Goal: Feedback & Contribution: Contribute content

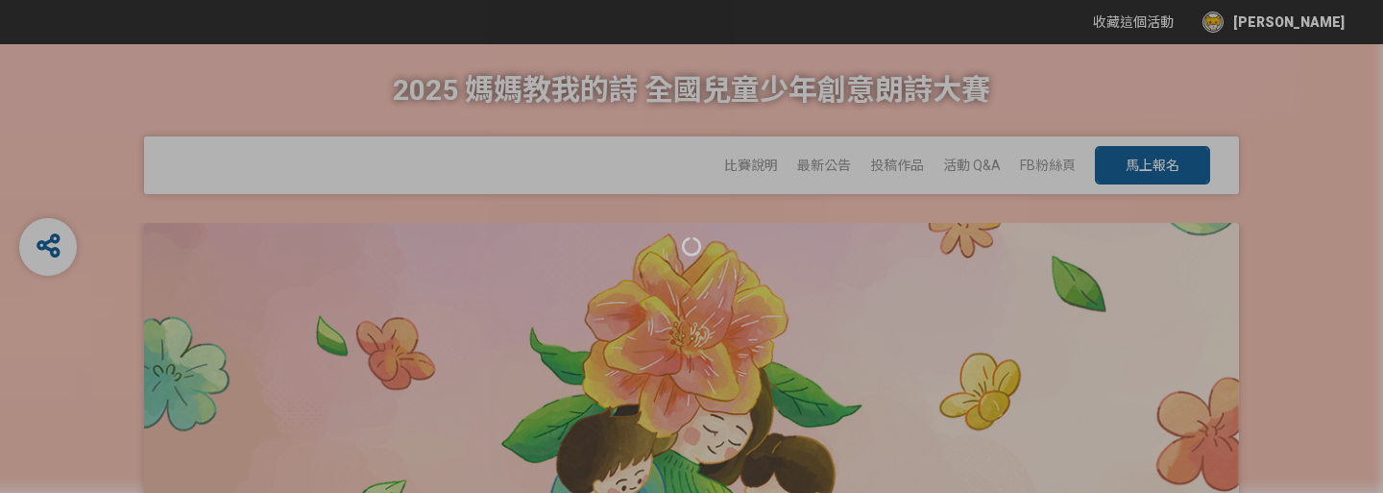
select select "國語"
select select "Facebook / Instagram"
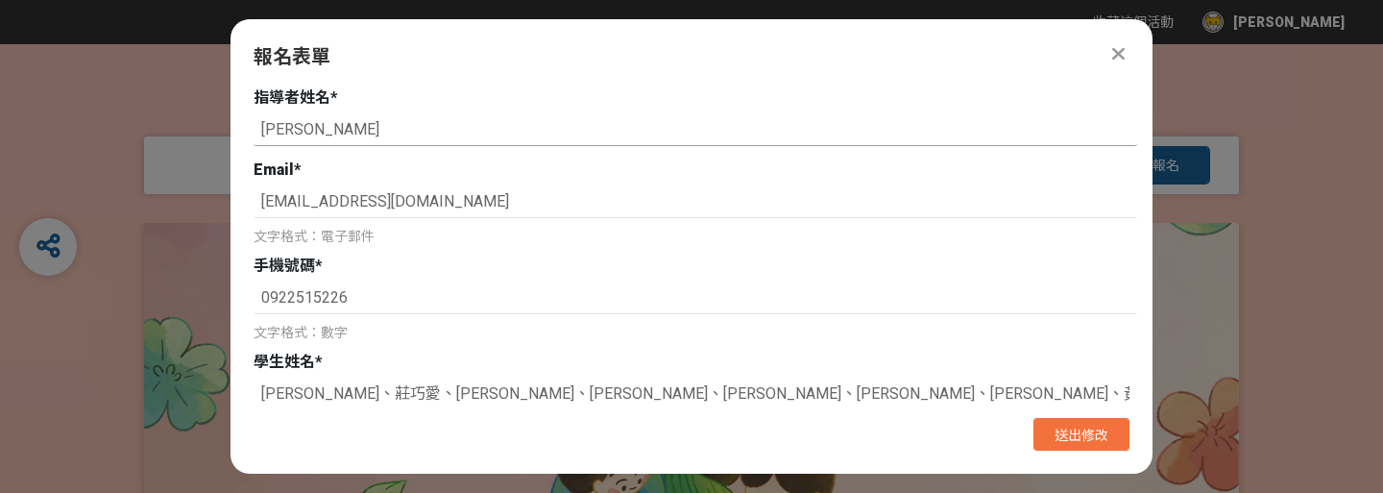
click at [323, 124] on input "[PERSON_NAME]" at bounding box center [696, 129] width 884 height 33
type input "[PERSON_NAME]、[PERSON_NAME]"
click at [1066, 430] on span "送出修改" at bounding box center [1082, 434] width 54 height 15
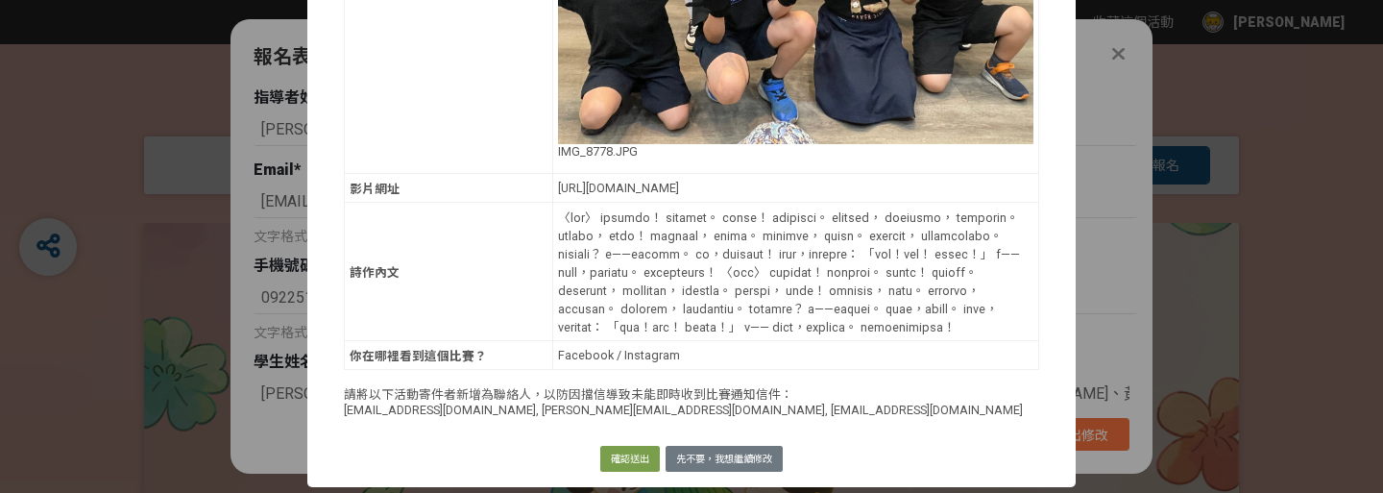
scroll to position [15, 0]
click at [643, 456] on button "確認送出" at bounding box center [630, 459] width 60 height 27
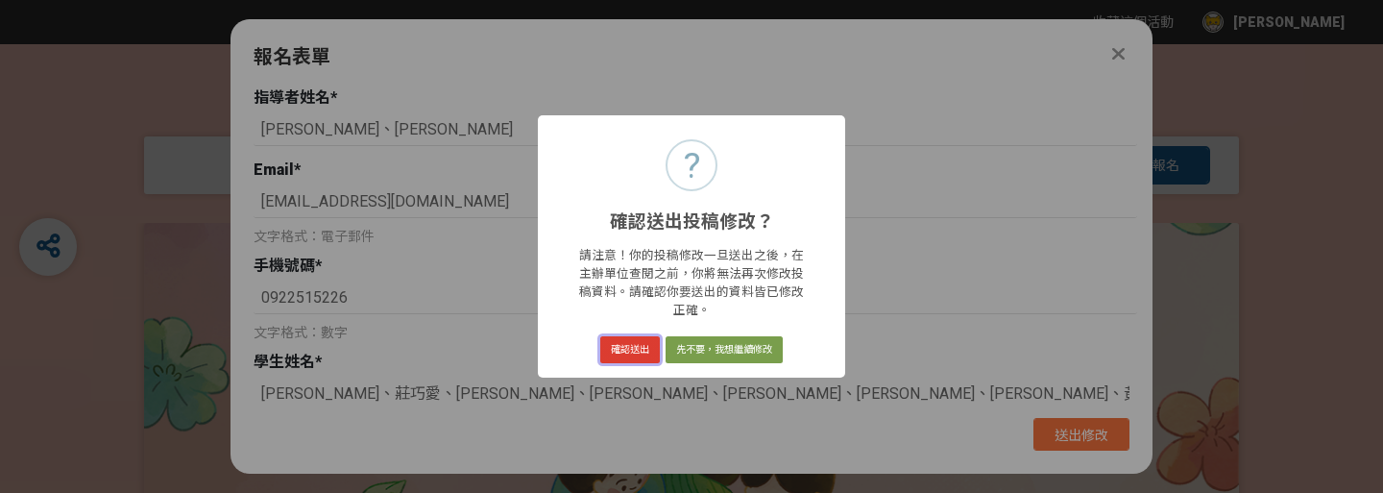
click at [637, 341] on button "確認送出" at bounding box center [630, 349] width 60 height 27
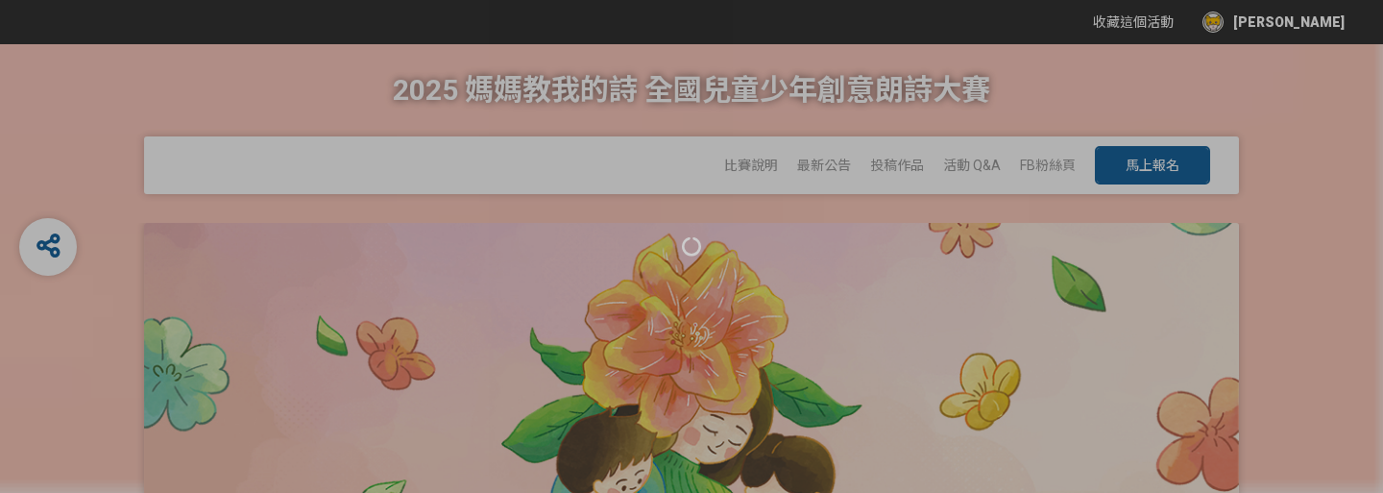
select select "國語"
select select "Facebook / Instagram"
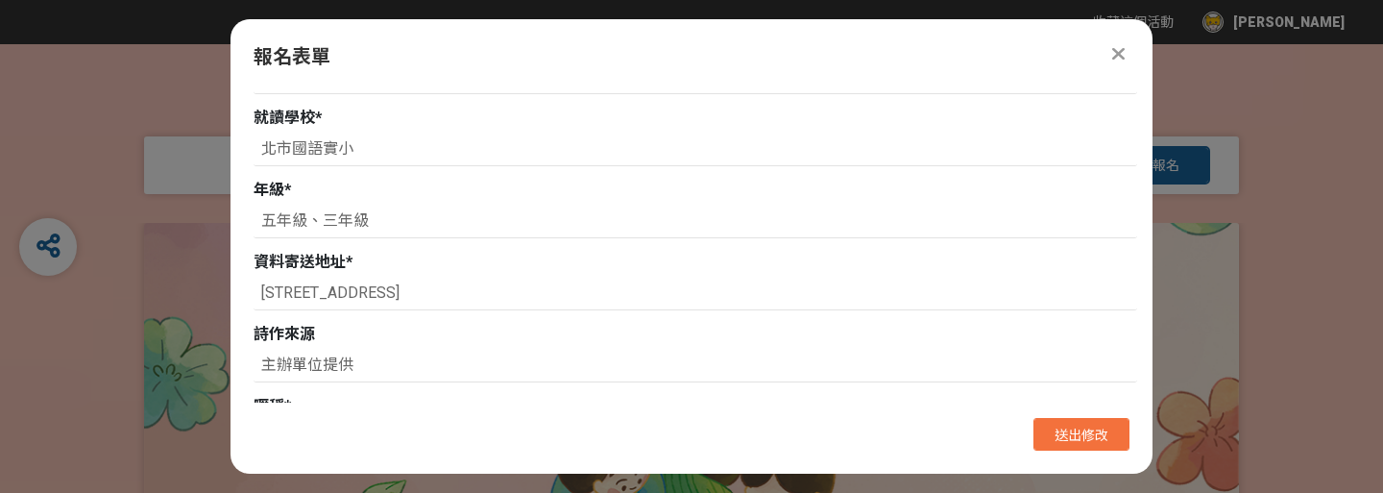
scroll to position [711, 0]
click at [1116, 57] on icon at bounding box center [1118, 53] width 12 height 19
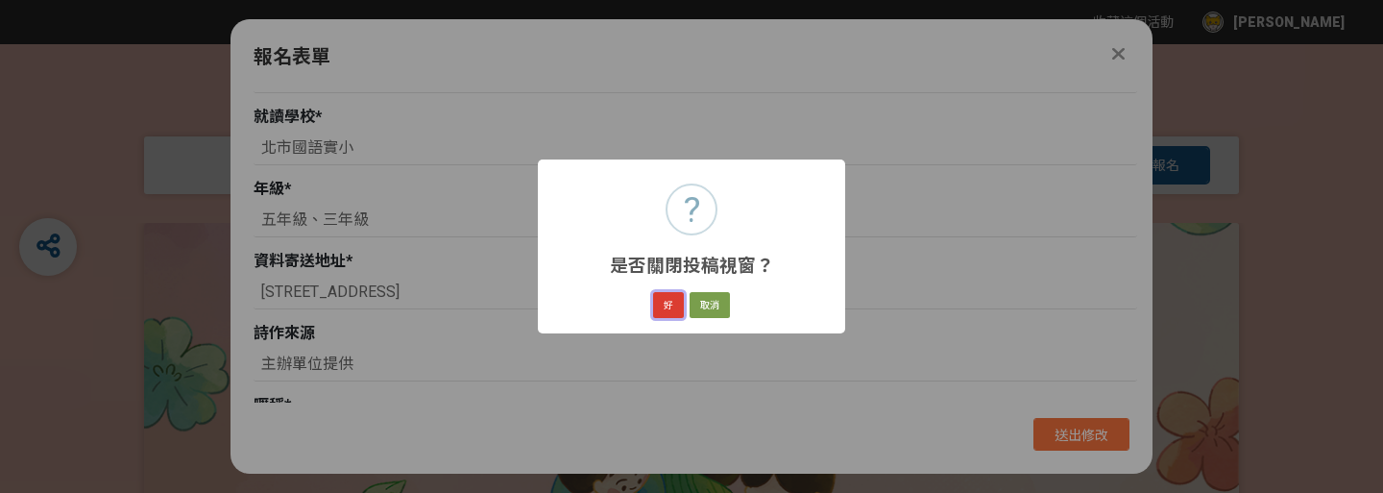
click at [676, 304] on button "好" at bounding box center [668, 305] width 31 height 27
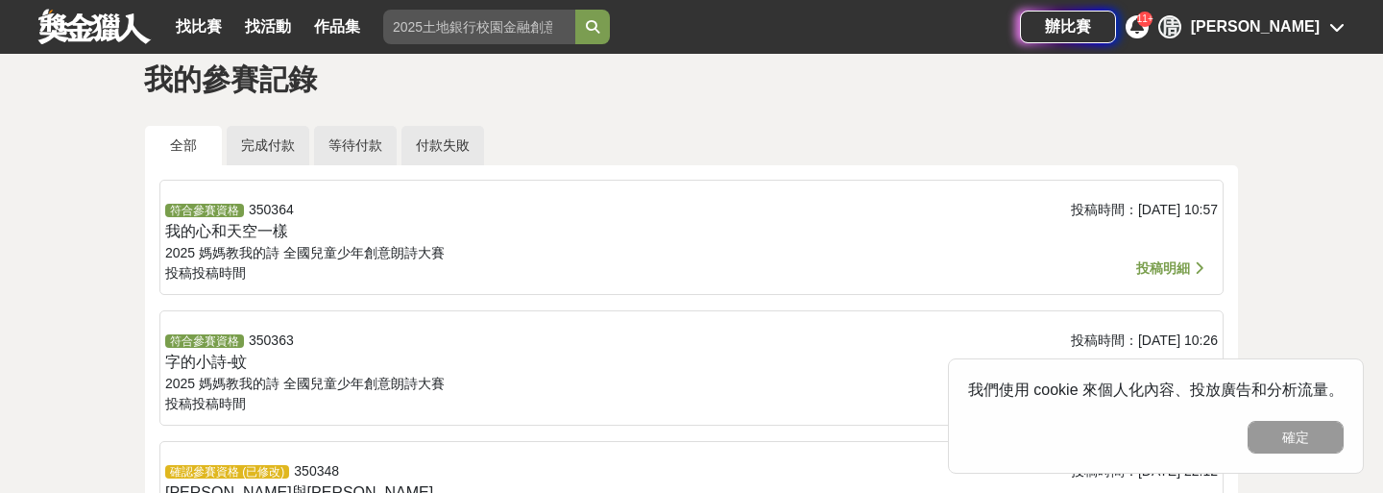
scroll to position [66, 0]
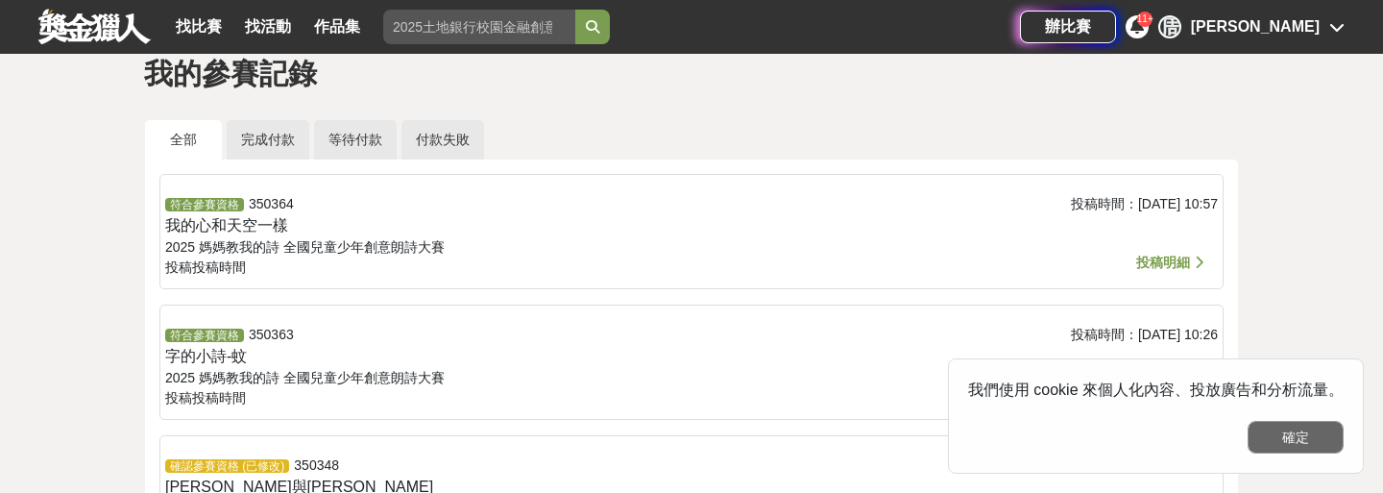
click at [1286, 428] on button "確定" at bounding box center [1296, 437] width 96 height 33
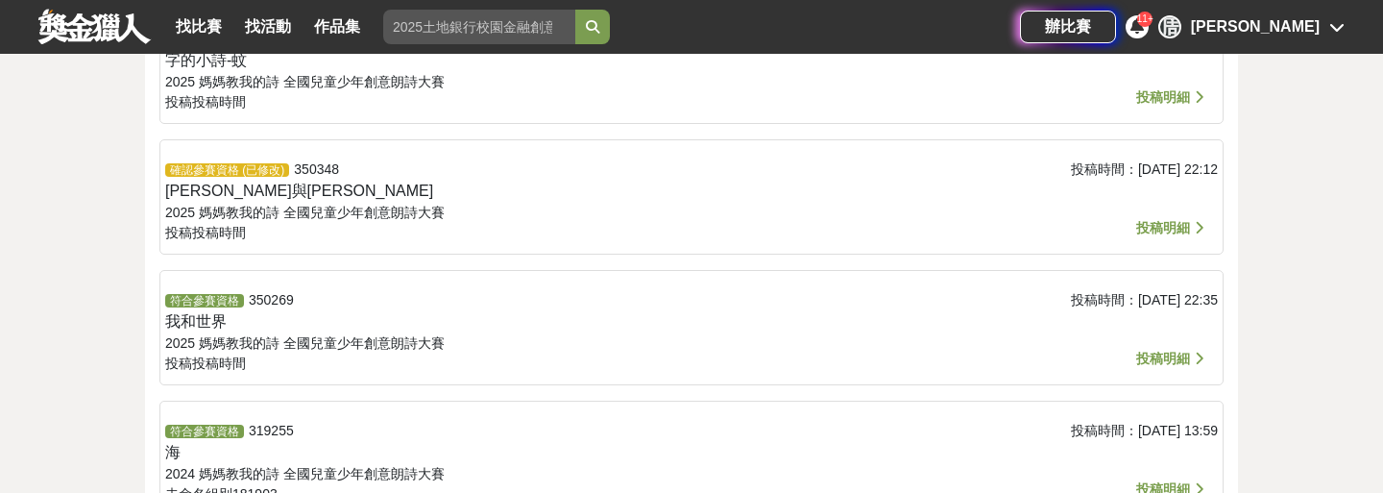
scroll to position [377, 0]
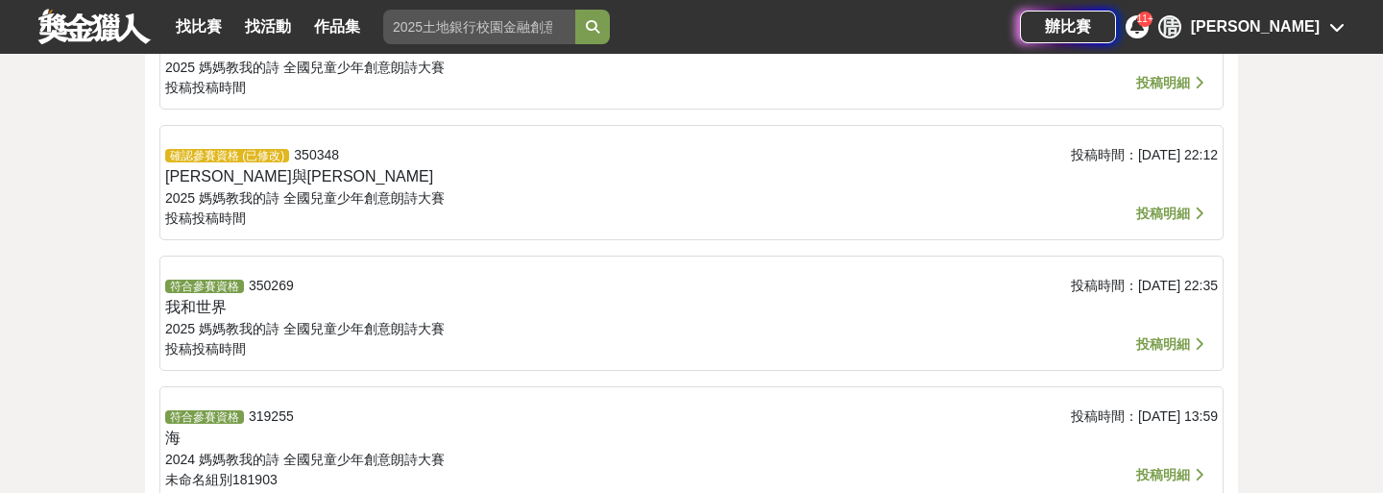
click at [1172, 350] on span "投稿明細" at bounding box center [1163, 343] width 54 height 15
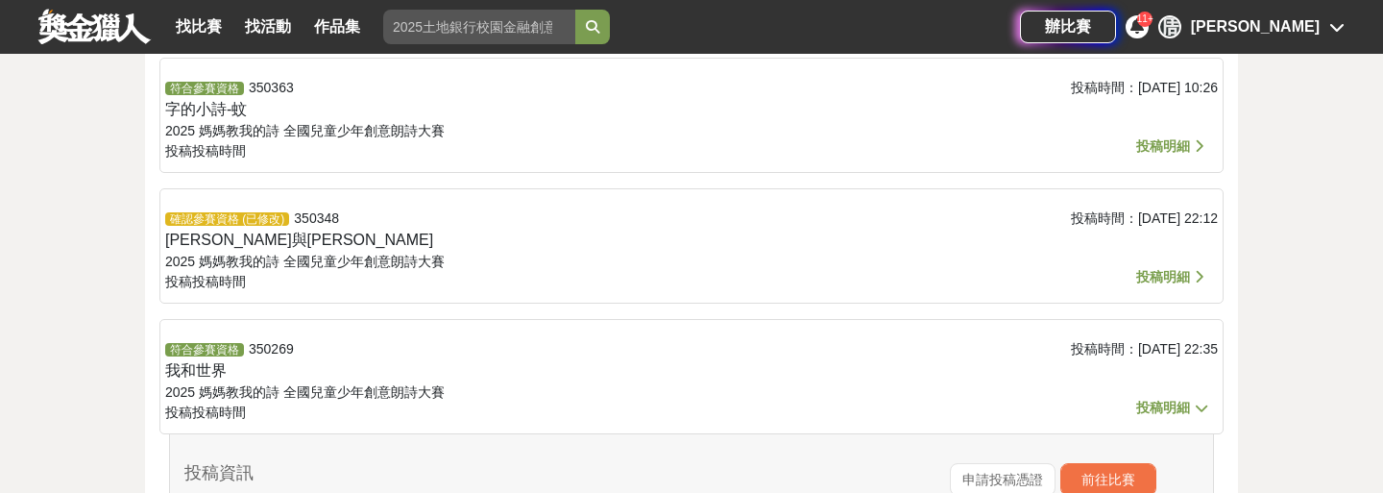
scroll to position [298, 0]
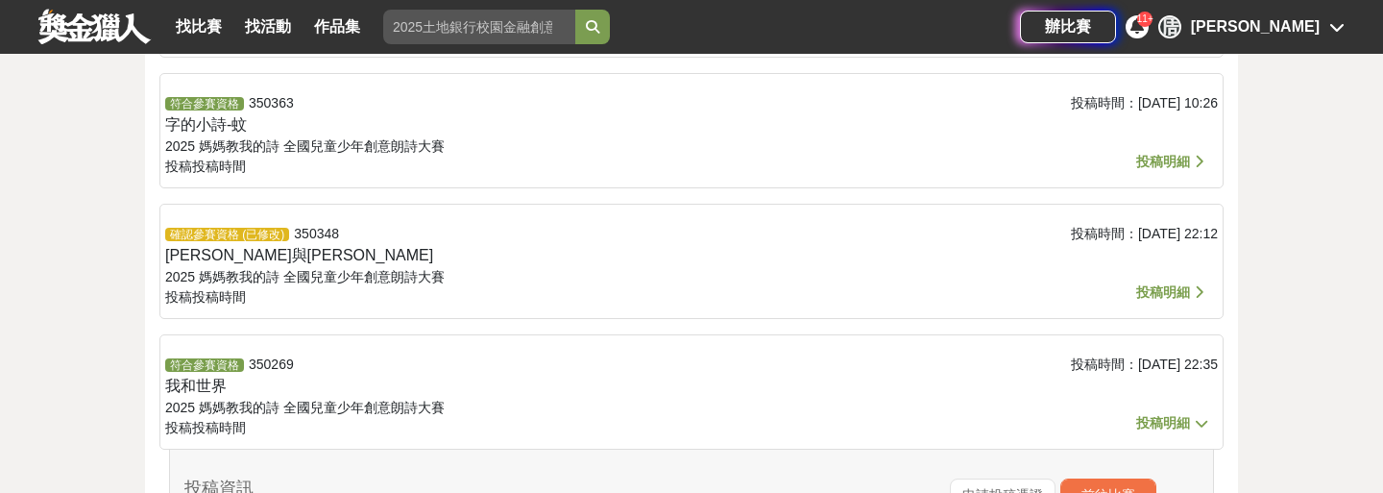
click at [656, 261] on div "確認參賽資格 (已修改) 350348 黑嚕嚕與光焱焱 2025 媽媽教我的詩 全國兒童少年創意朗詩大賽 投稿 投稿時間" at bounding box center [516, 266] width 702 height 85
click at [1150, 287] on span "投稿明細" at bounding box center [1163, 291] width 54 height 15
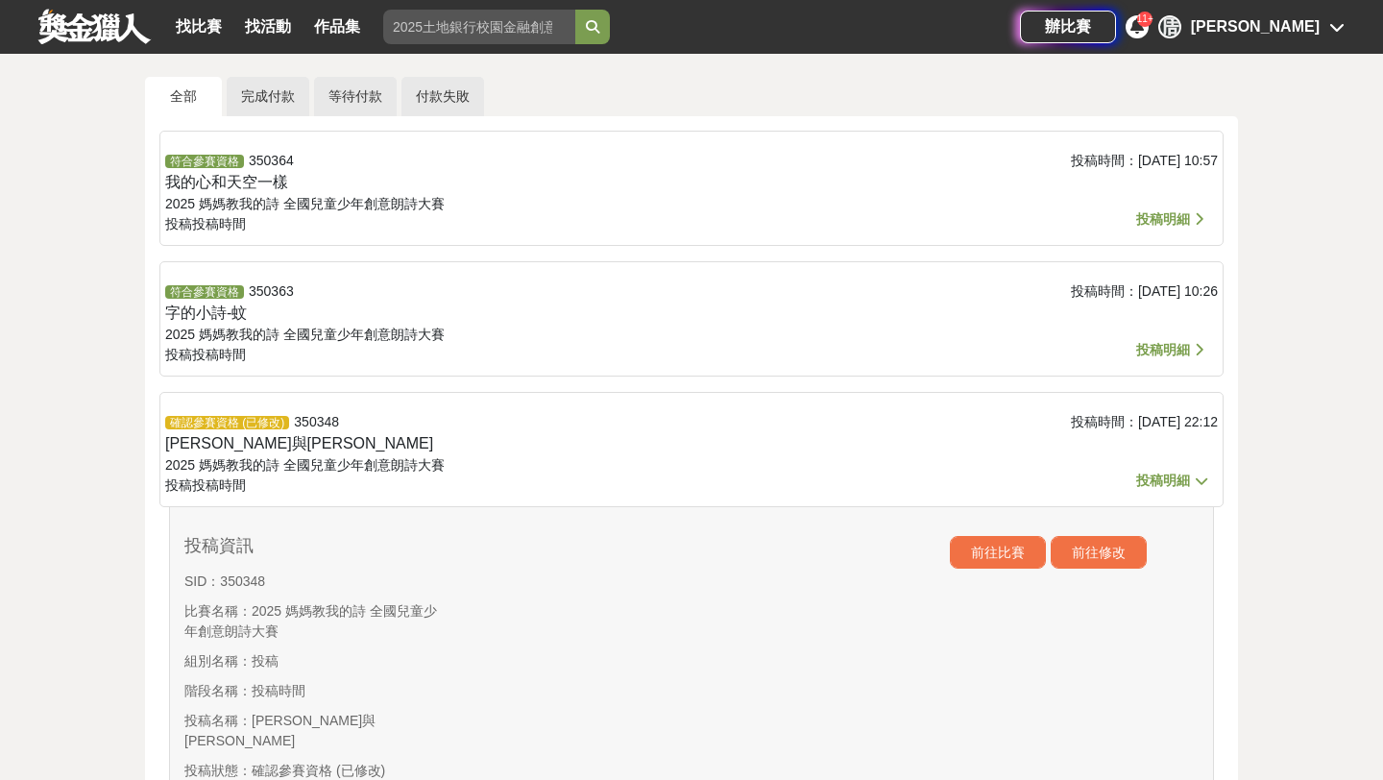
scroll to position [0, 0]
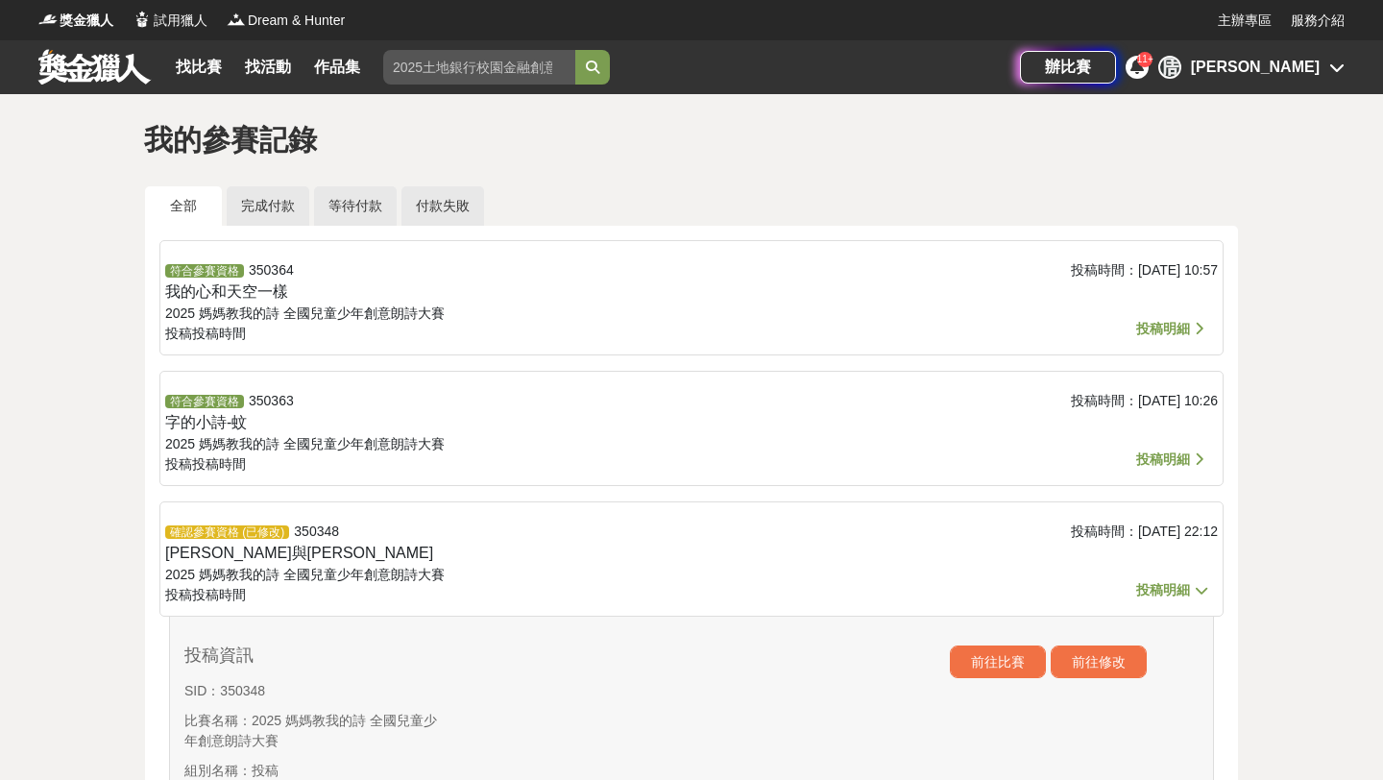
click at [1158, 471] on div "投稿時間： 2025-10-10 10:26" at bounding box center [1042, 433] width 351 height 85
click at [1158, 458] on span "投稿明細" at bounding box center [1163, 458] width 54 height 15
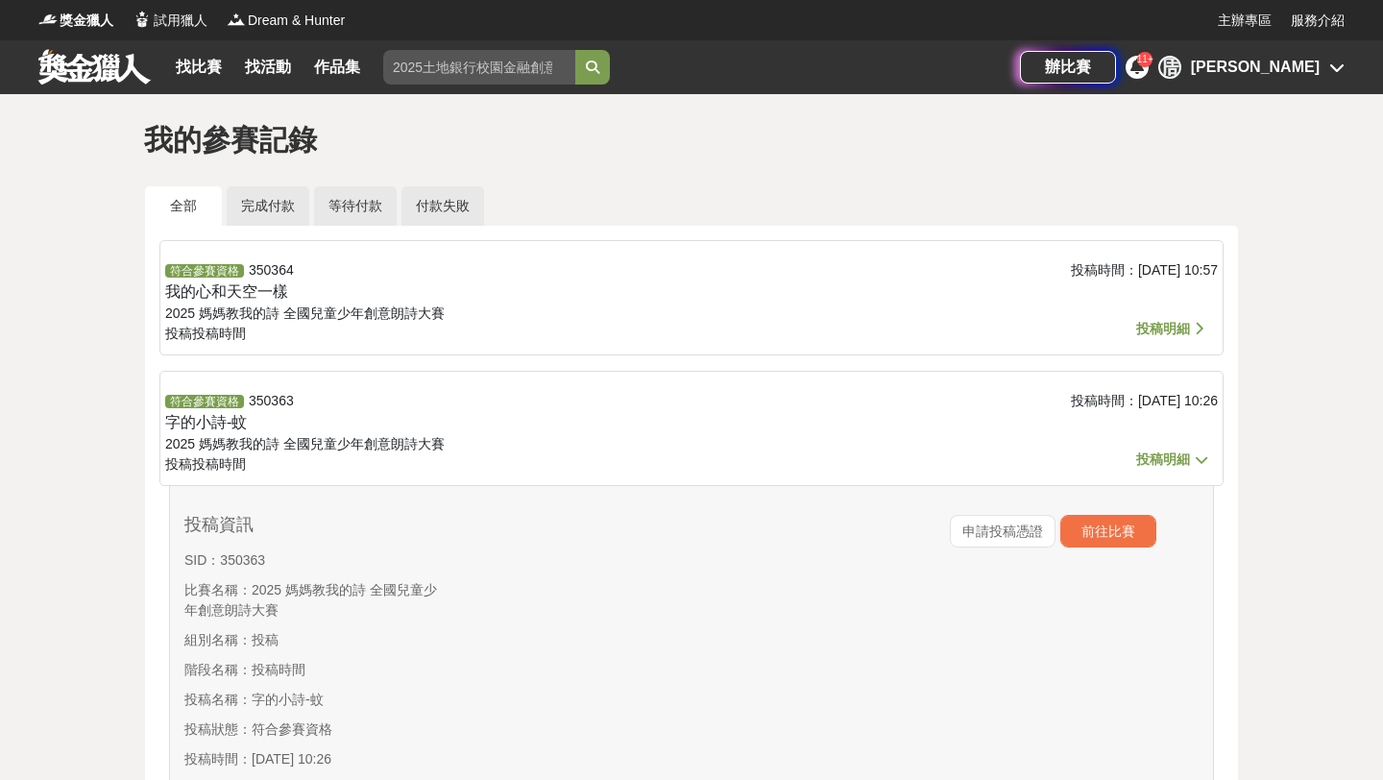
click at [1185, 329] on span "投稿明細" at bounding box center [1163, 328] width 54 height 15
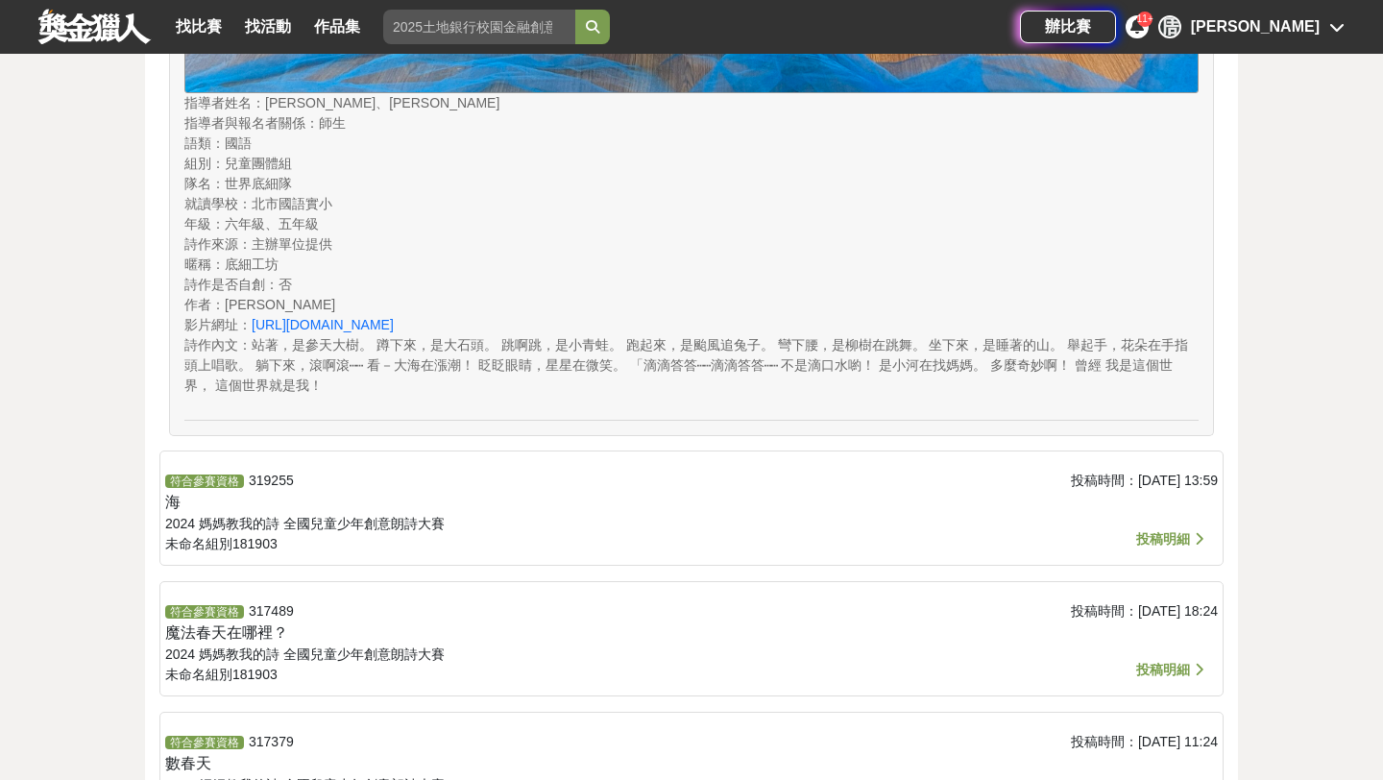
scroll to position [7865, 0]
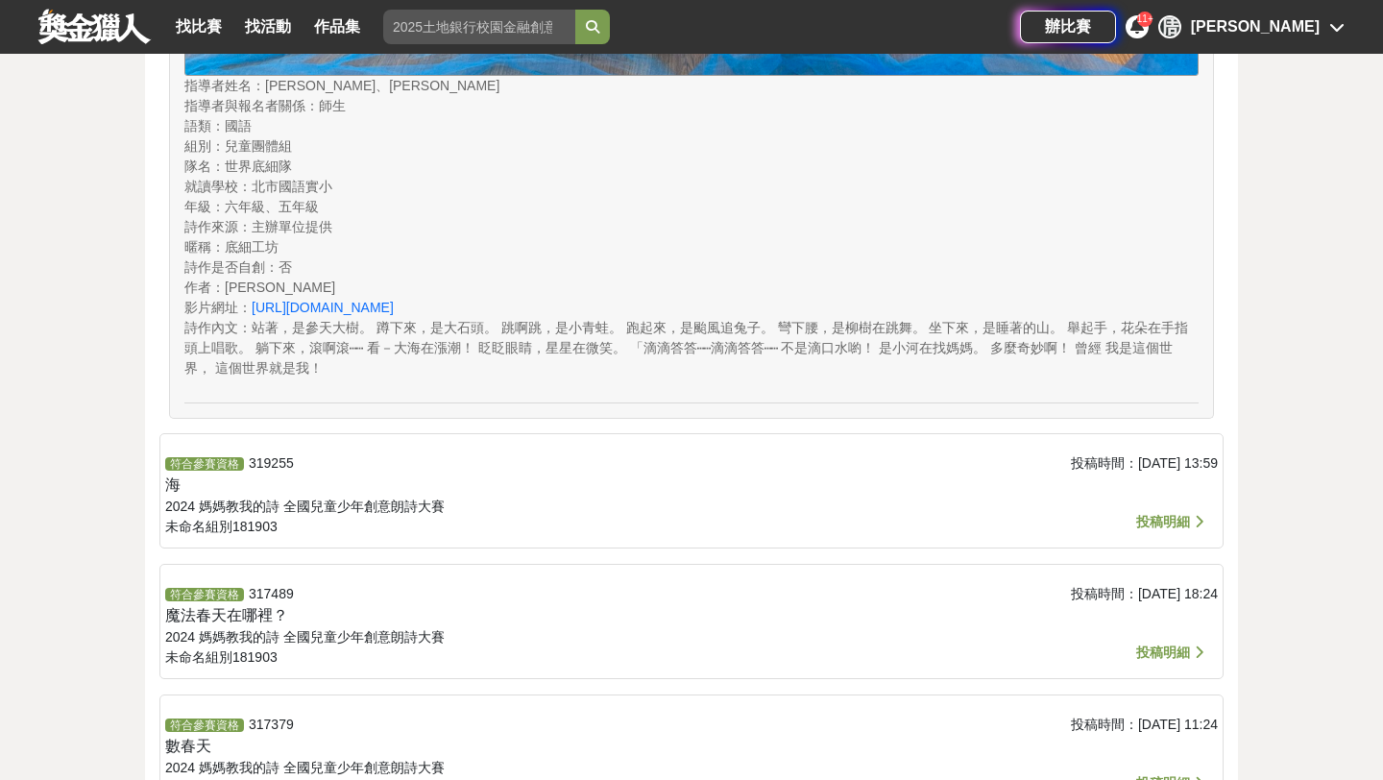
click at [1155, 492] on span "投稿明細" at bounding box center [1163, 521] width 54 height 15
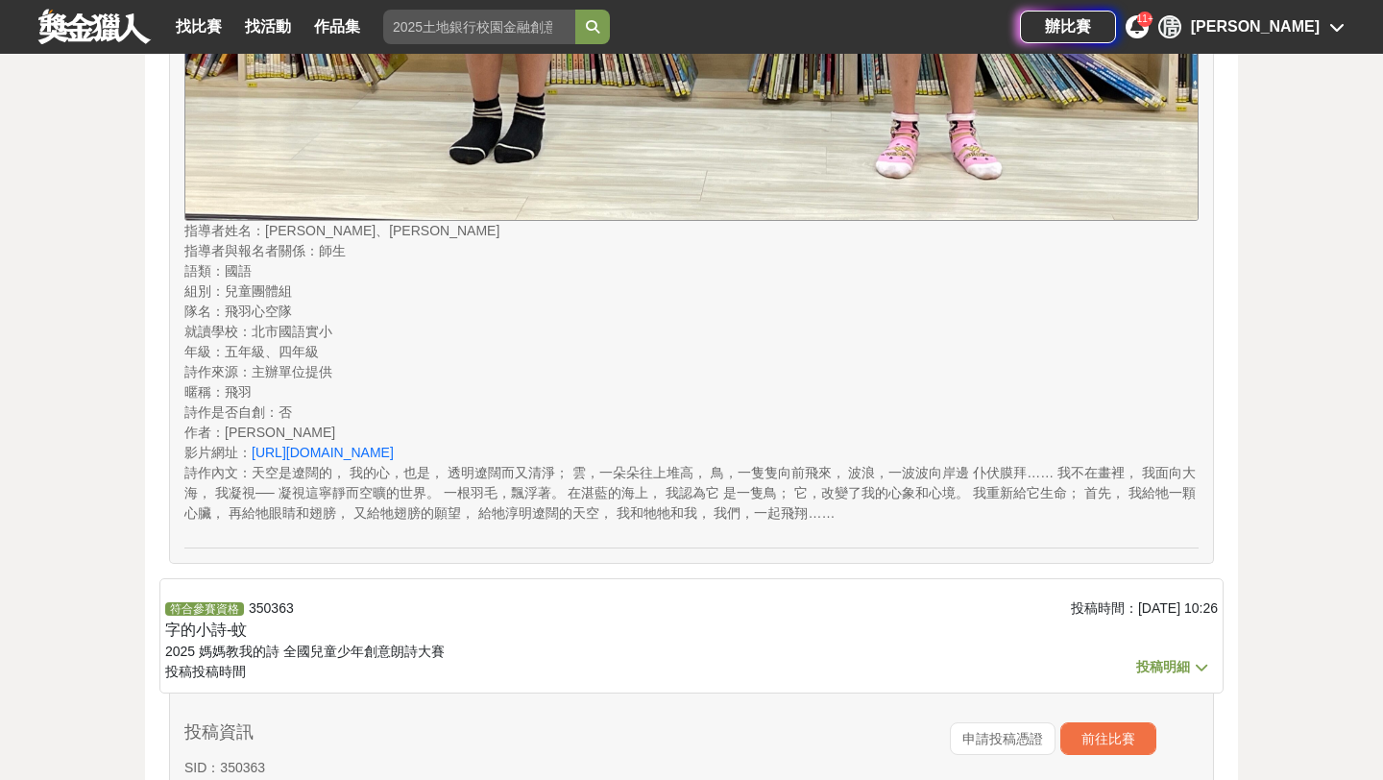
scroll to position [1571, 0]
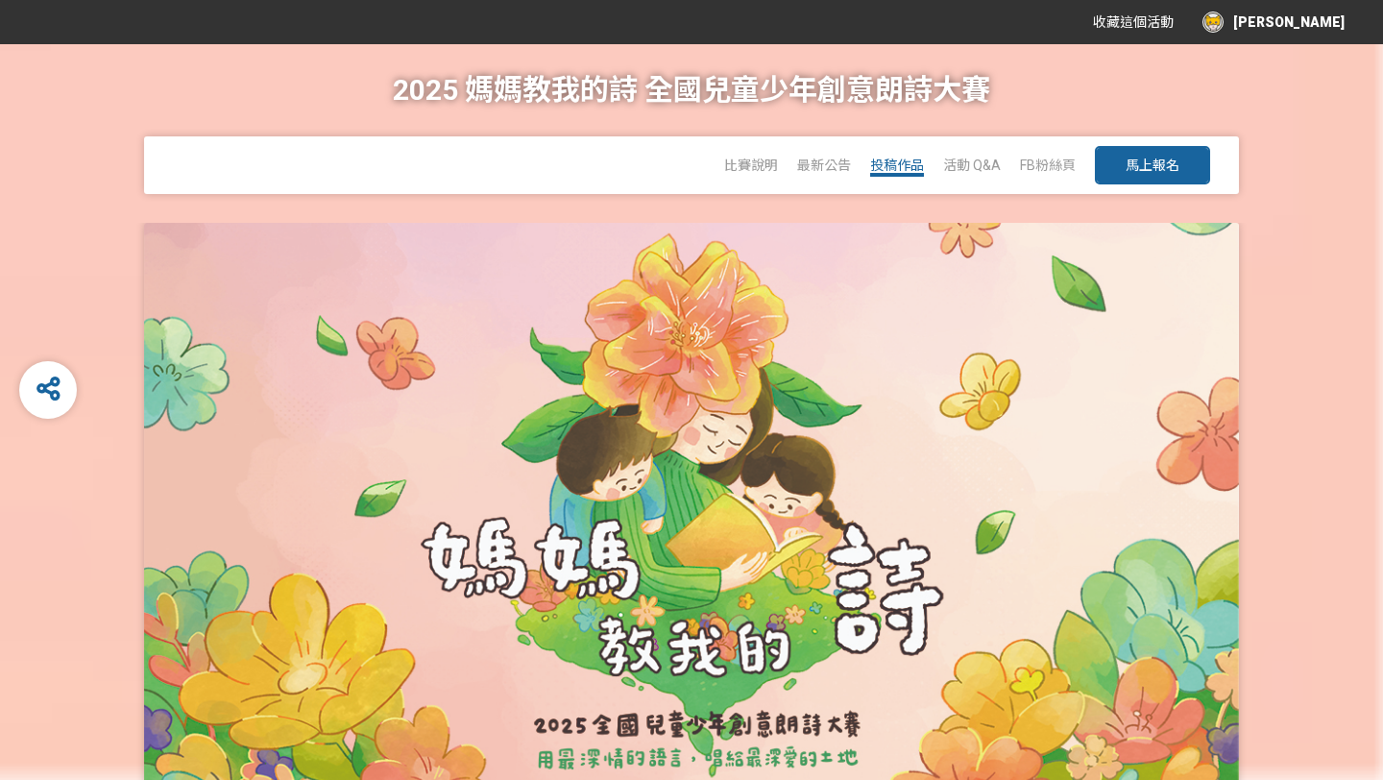
click at [894, 164] on span "投稿作品" at bounding box center [897, 165] width 54 height 15
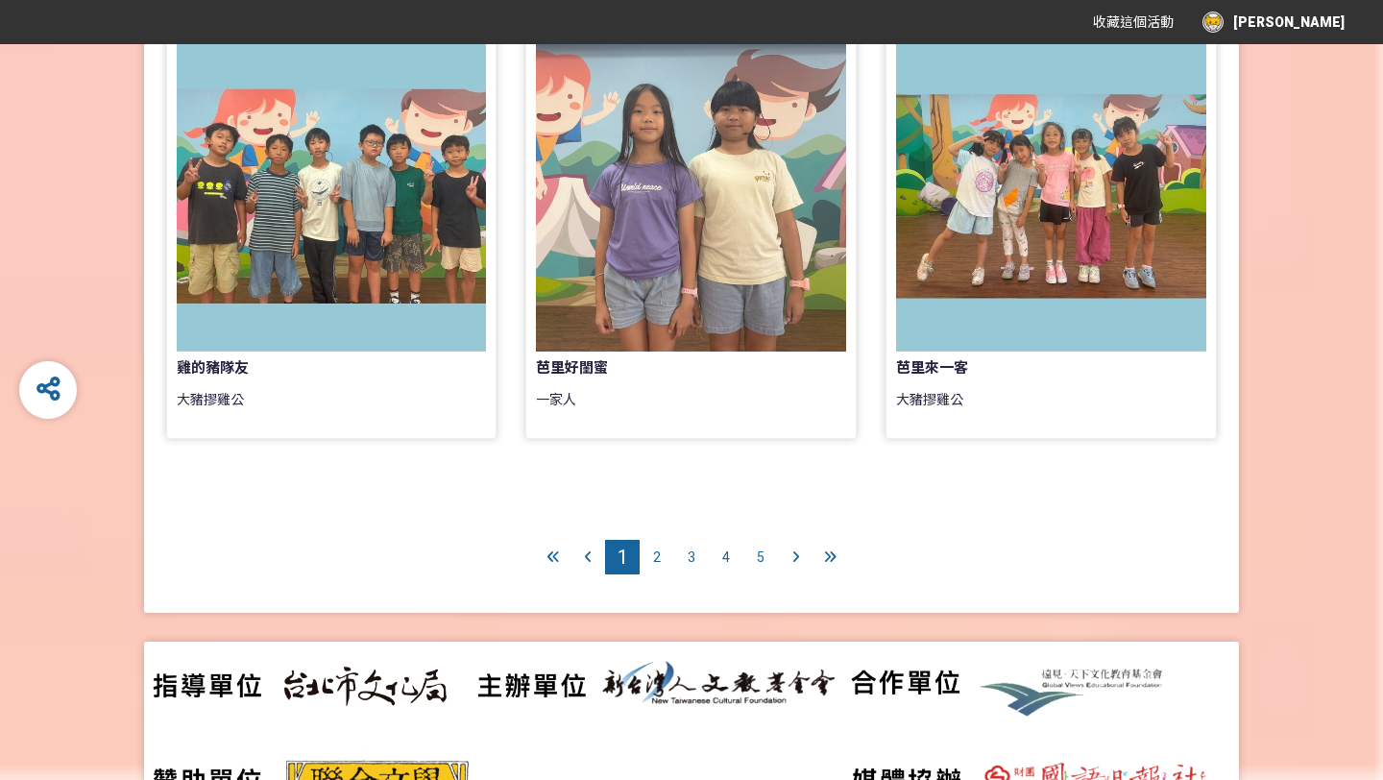
scroll to position [1785, 0]
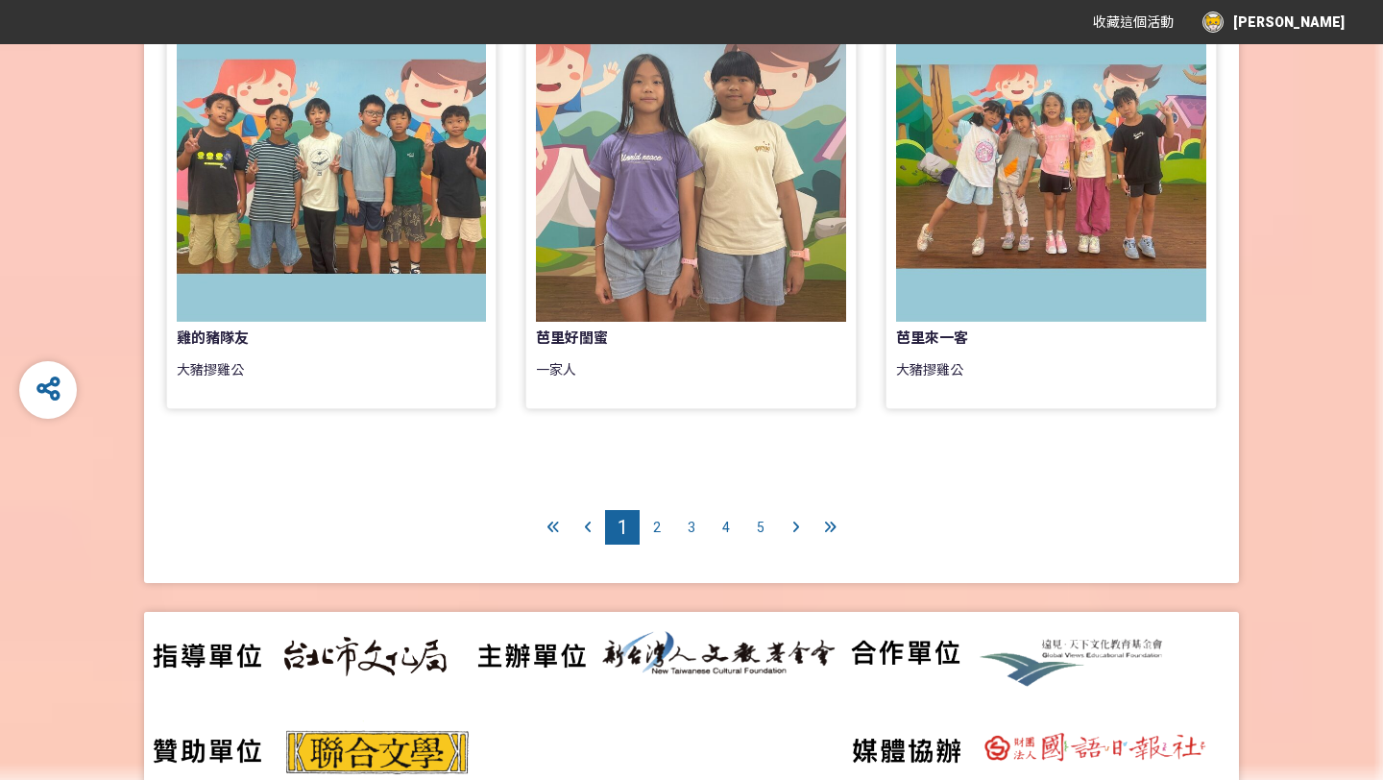
click at [658, 527] on span "2" at bounding box center [657, 527] width 8 height 15
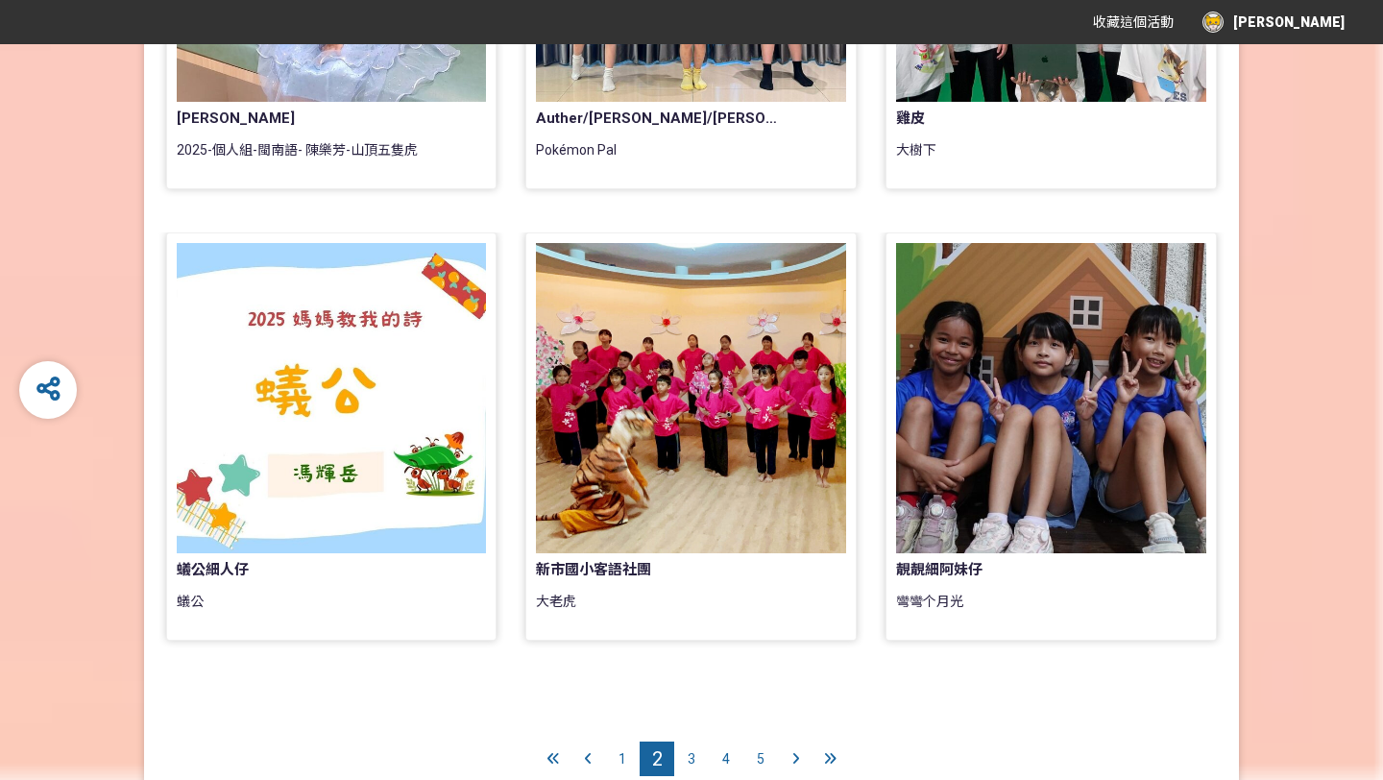
scroll to position [1651, 0]
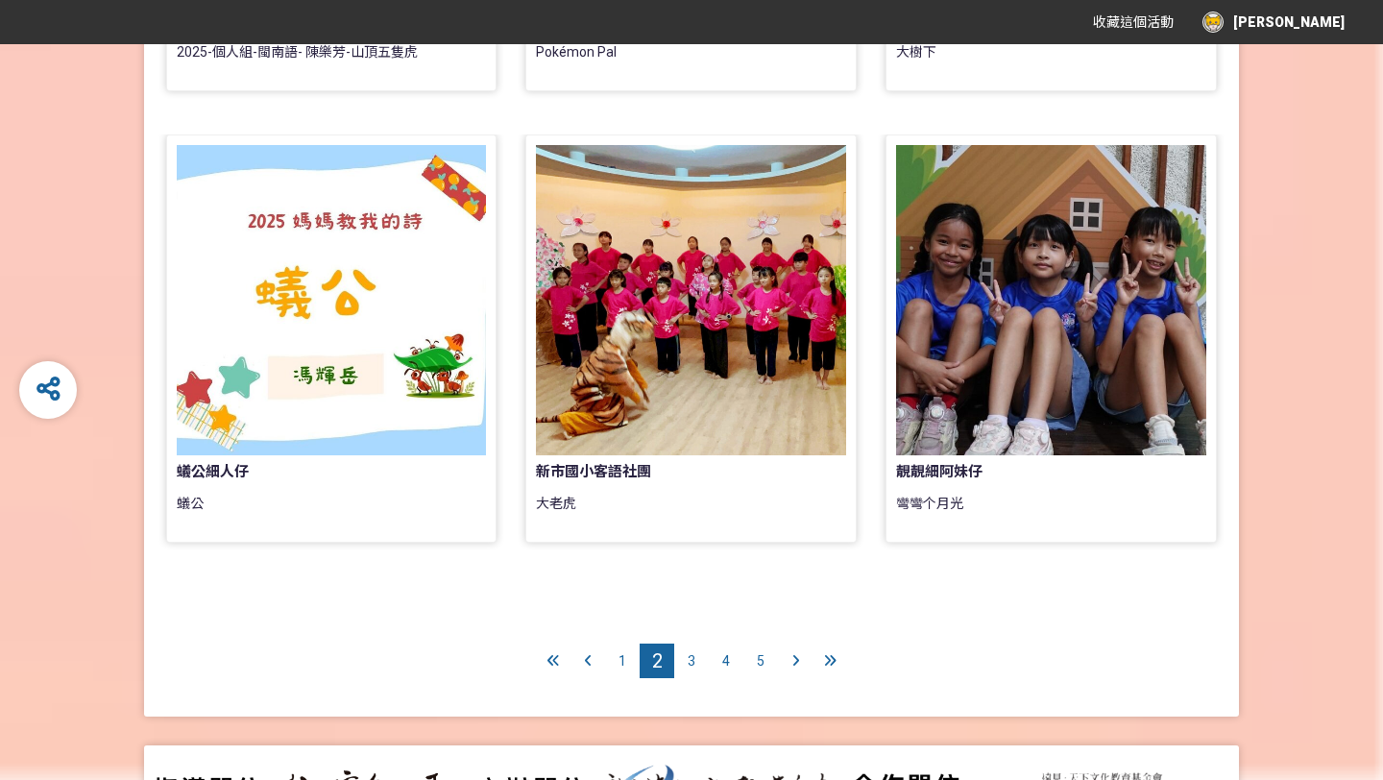
click at [694, 654] on span "3" at bounding box center [692, 660] width 8 height 15
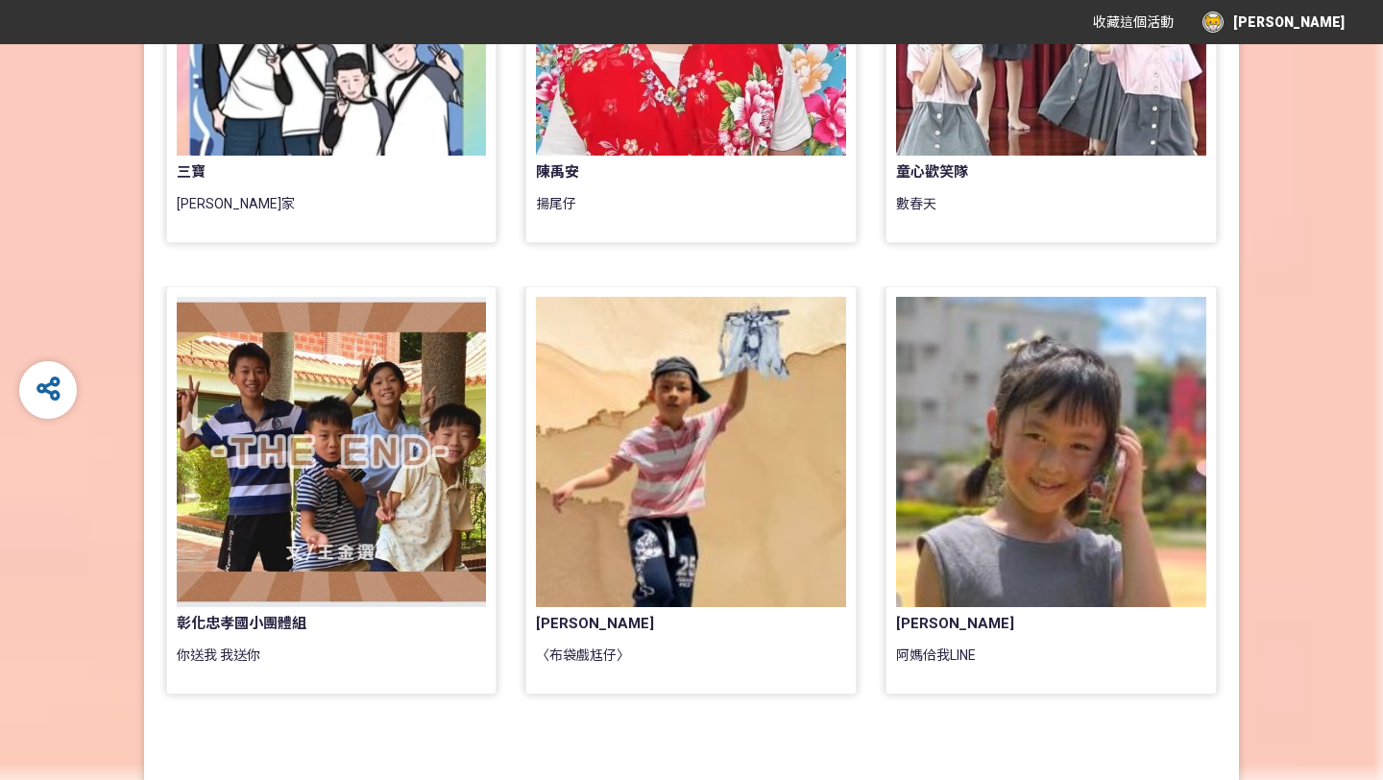
scroll to position [1549, 0]
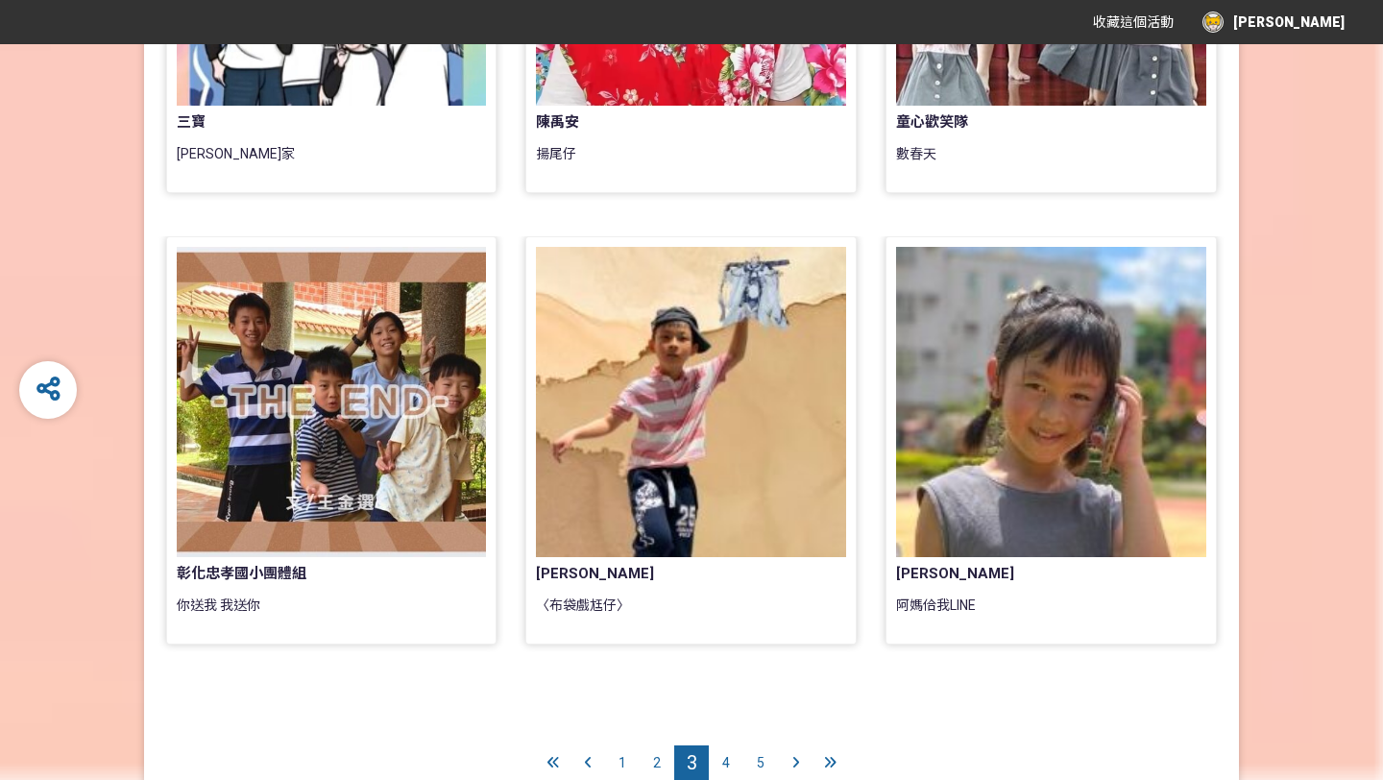
click at [724, 757] on span "4" at bounding box center [726, 762] width 8 height 15
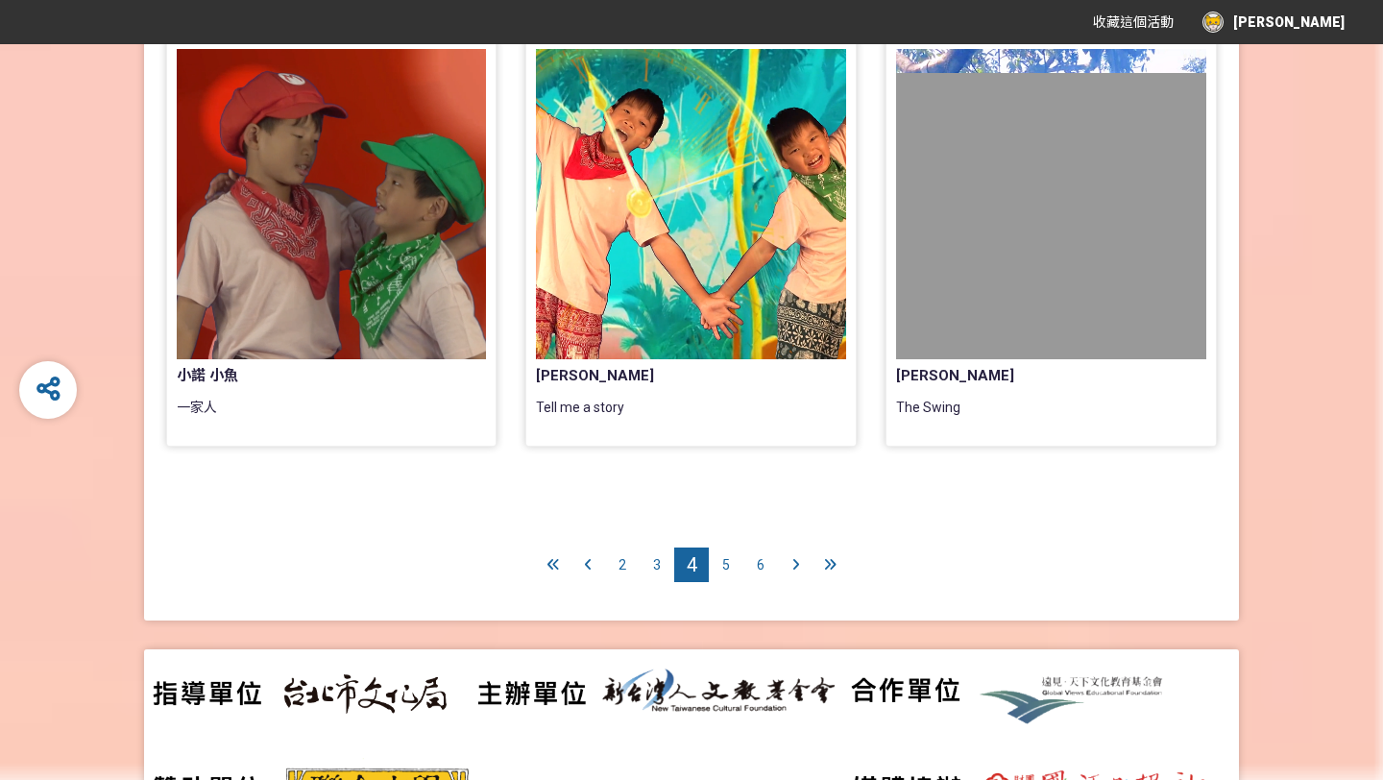
scroll to position [1819, 0]
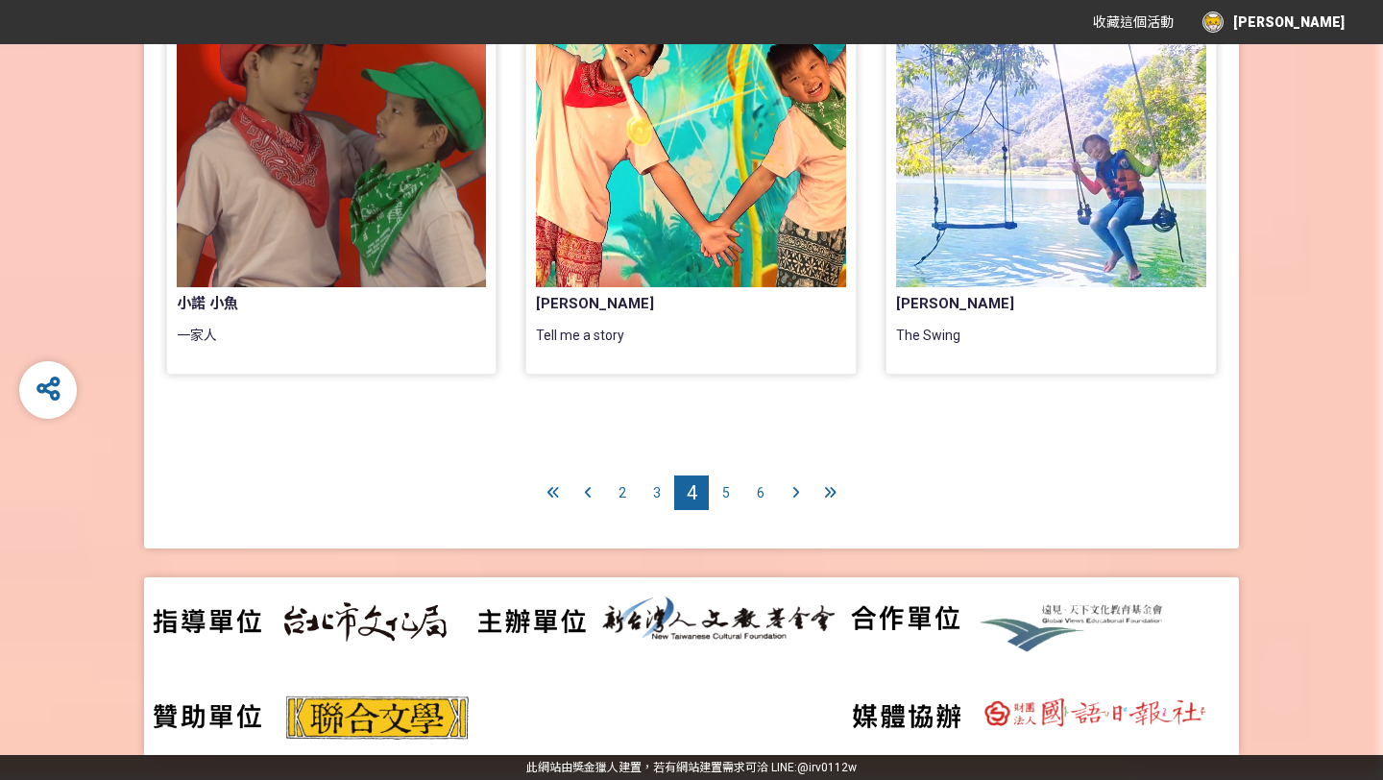
click at [622, 490] on span "2" at bounding box center [623, 492] width 8 height 15
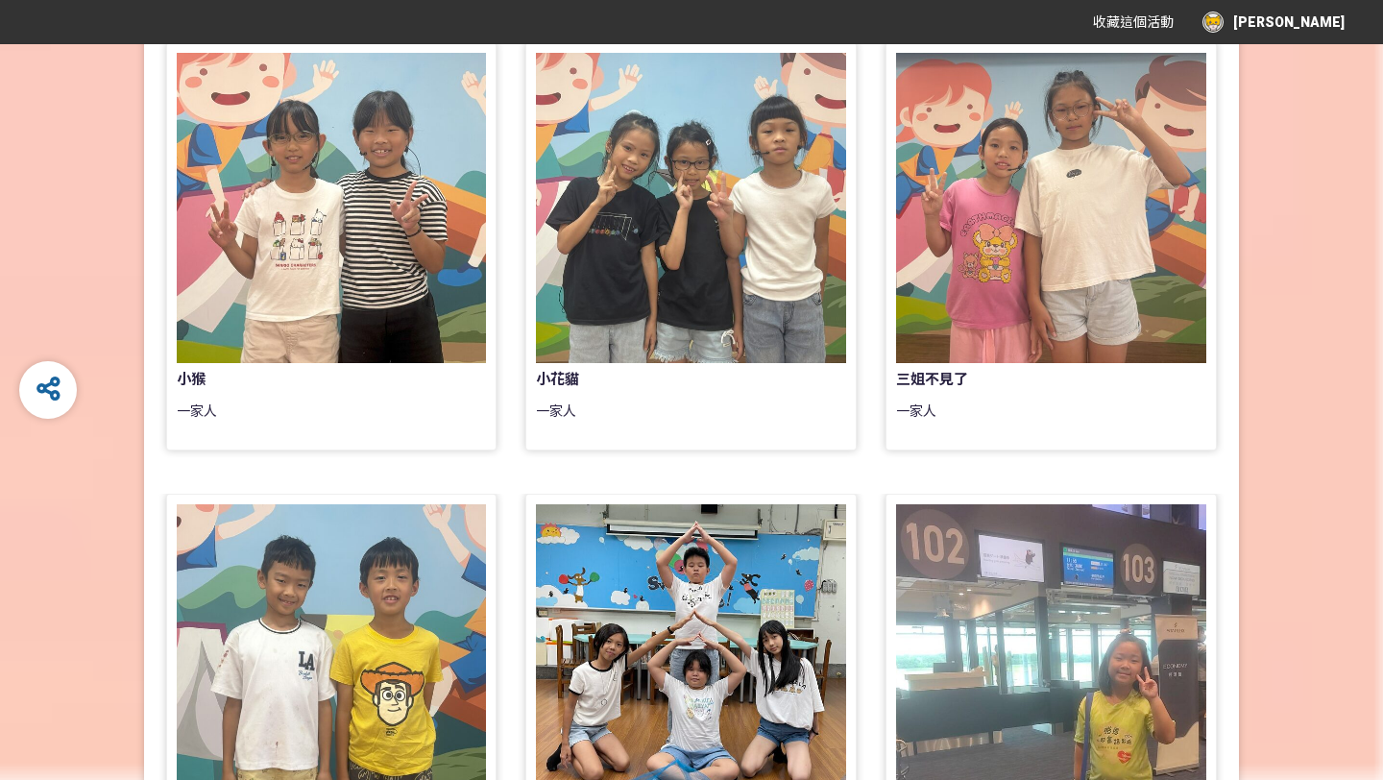
scroll to position [567, 0]
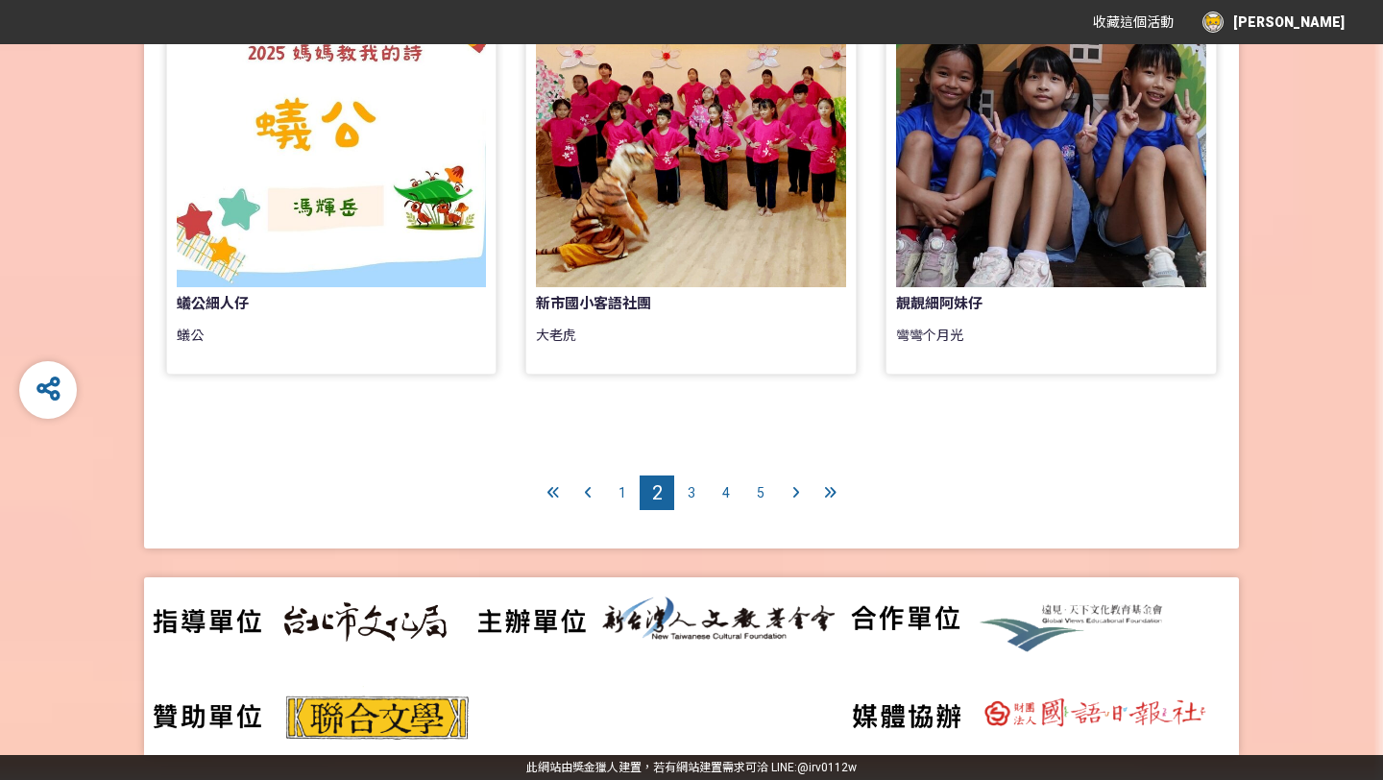
click at [626, 487] on div "1" at bounding box center [622, 492] width 35 height 35
